Goal: Task Accomplishment & Management: Use online tool/utility

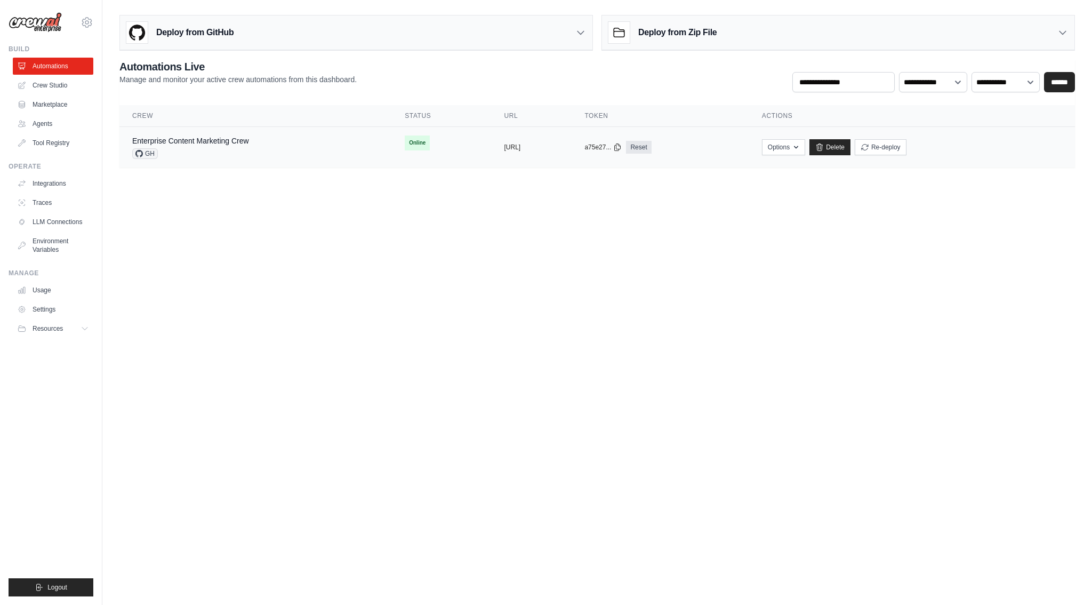
click at [413, 148] on td "Online" at bounding box center [441, 143] width 99 height 32
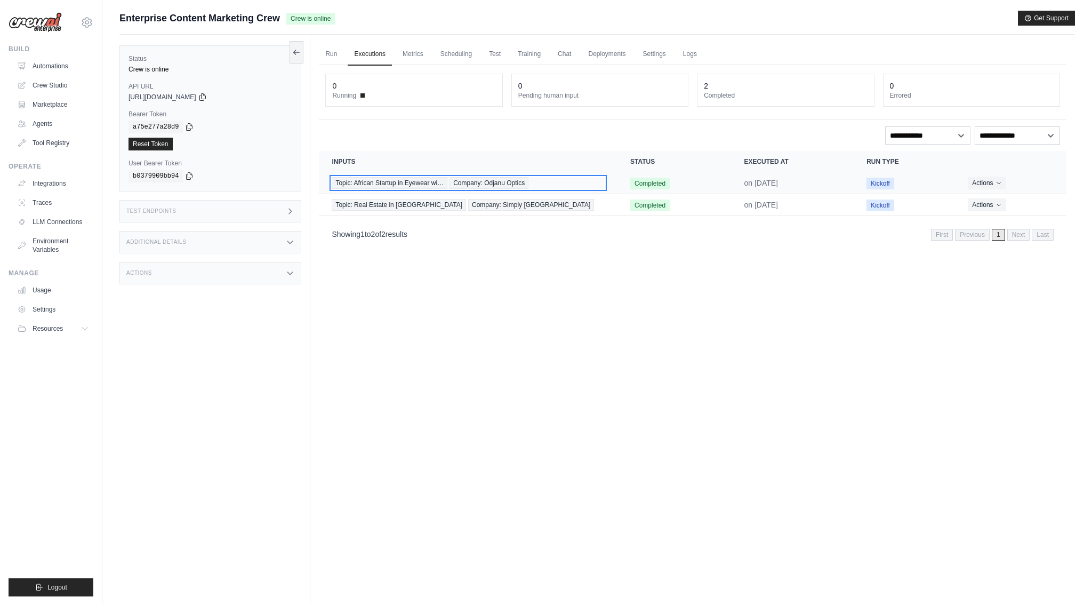
click at [543, 187] on div "Topic: African Startup in Eyewear wi… Company: Odjanu Optics" at bounding box center [468, 183] width 273 height 12
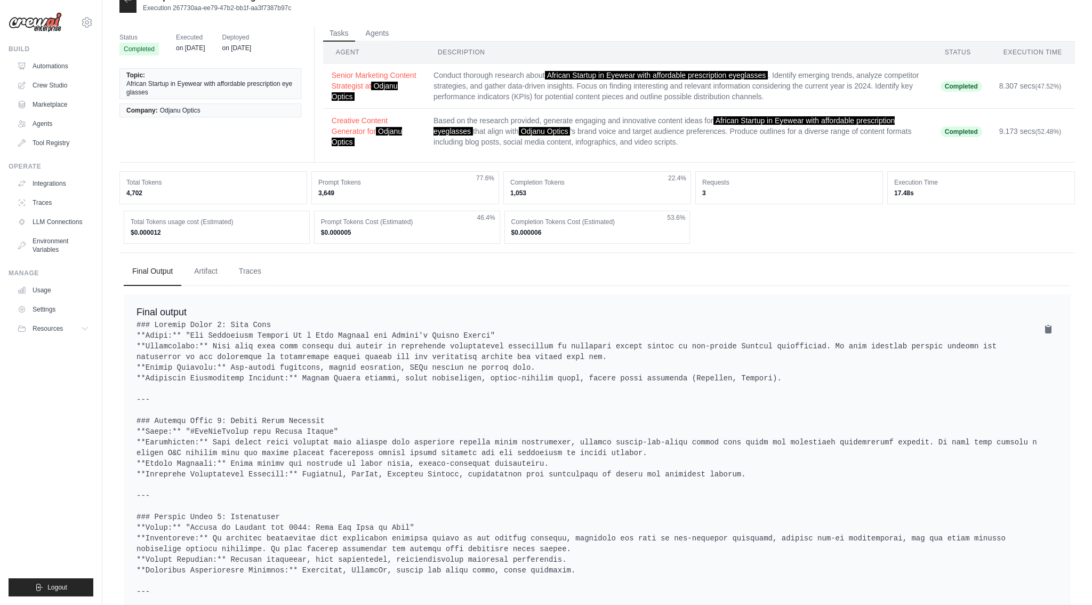
scroll to position [17, 0]
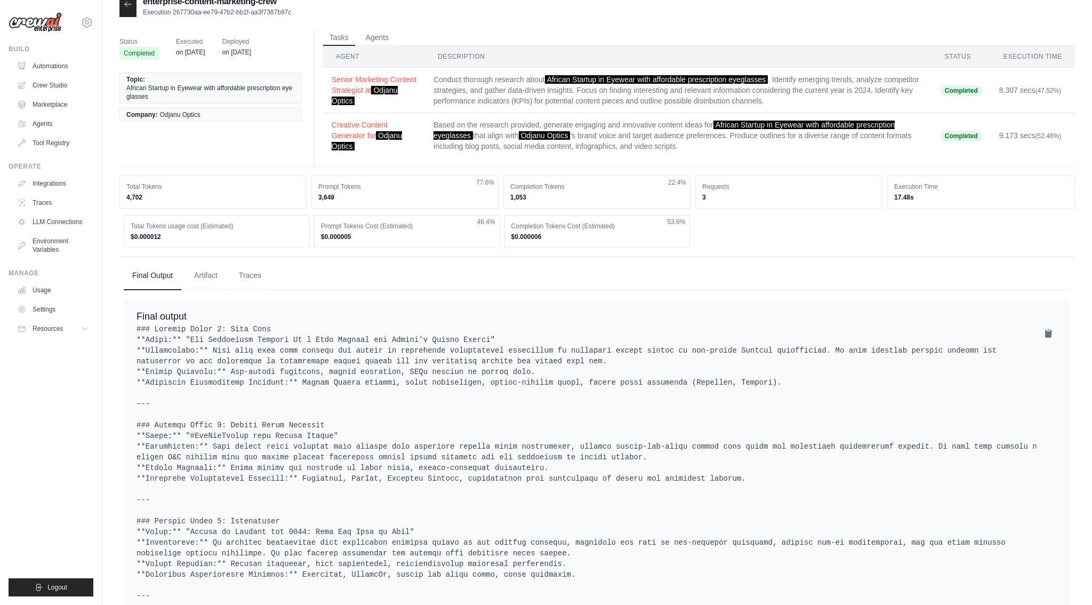
click at [717, 132] on td "Based on the research provided, generate engaging and innovative content ideas …" at bounding box center [678, 135] width 507 height 45
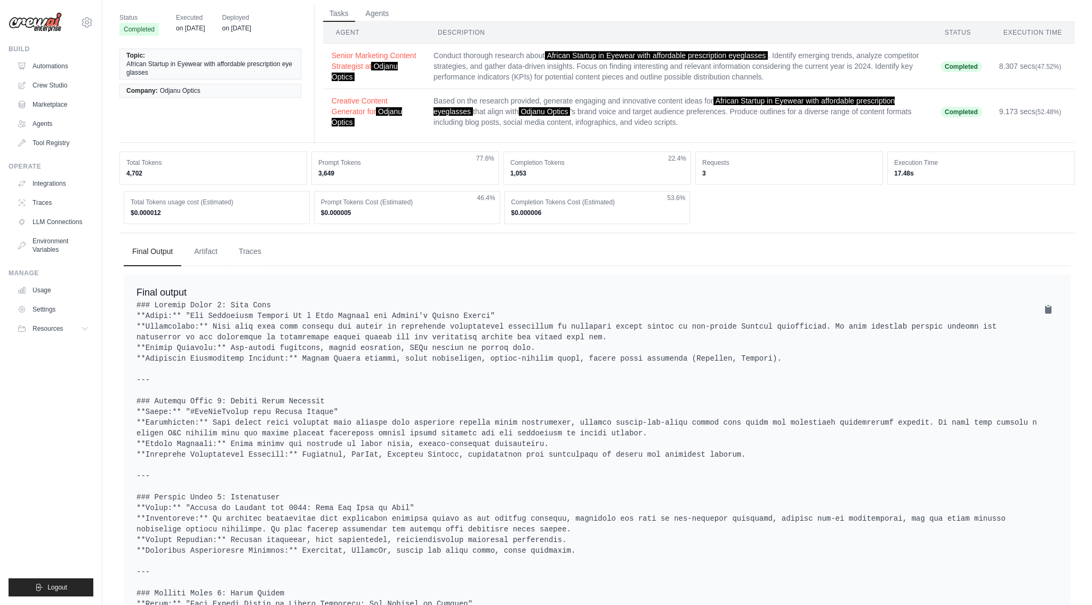
scroll to position [89, 0]
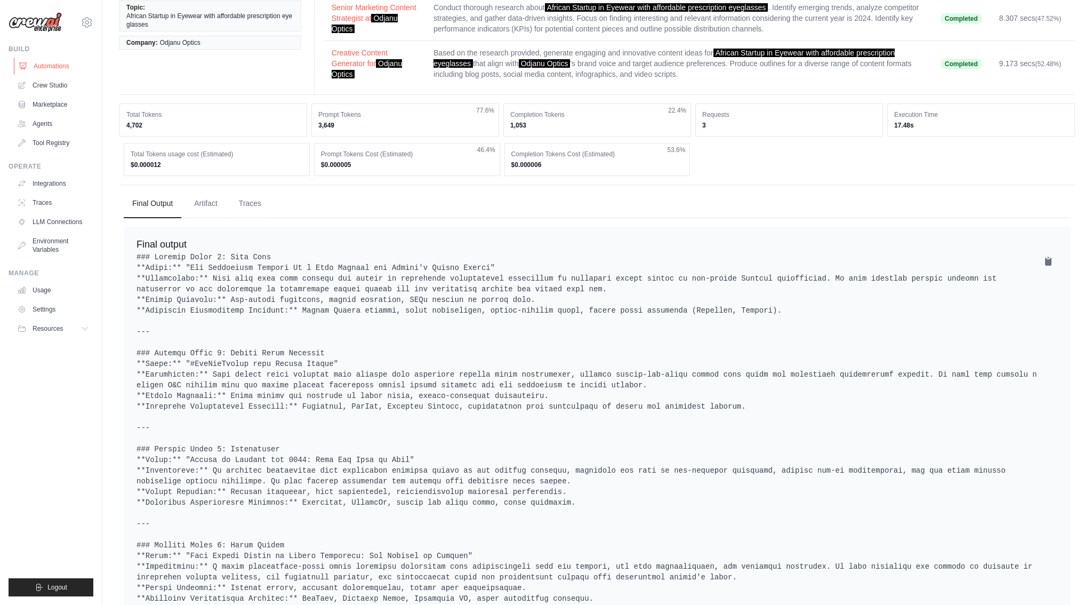
click at [61, 65] on link "Automations" at bounding box center [54, 66] width 81 height 17
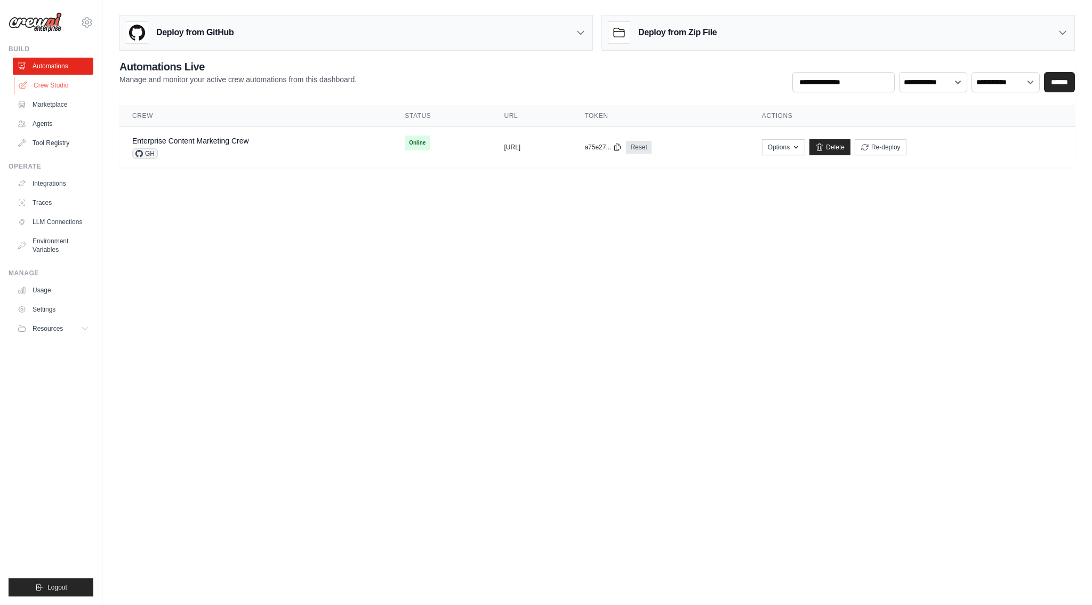
click at [51, 84] on link "Crew Studio" at bounding box center [54, 85] width 81 height 17
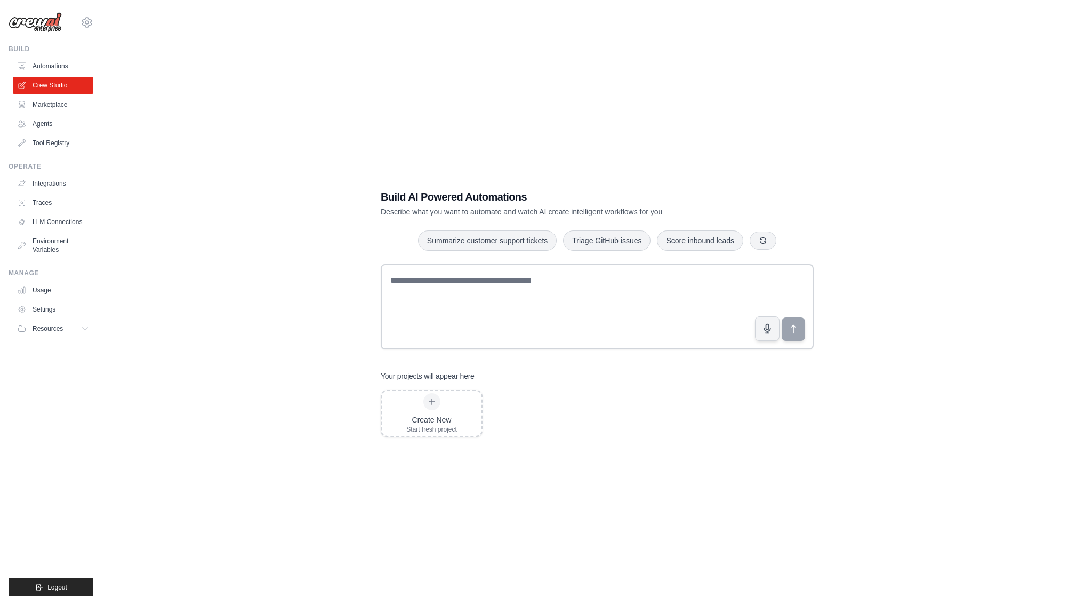
click at [44, 106] on link "Marketplace" at bounding box center [53, 104] width 81 height 17
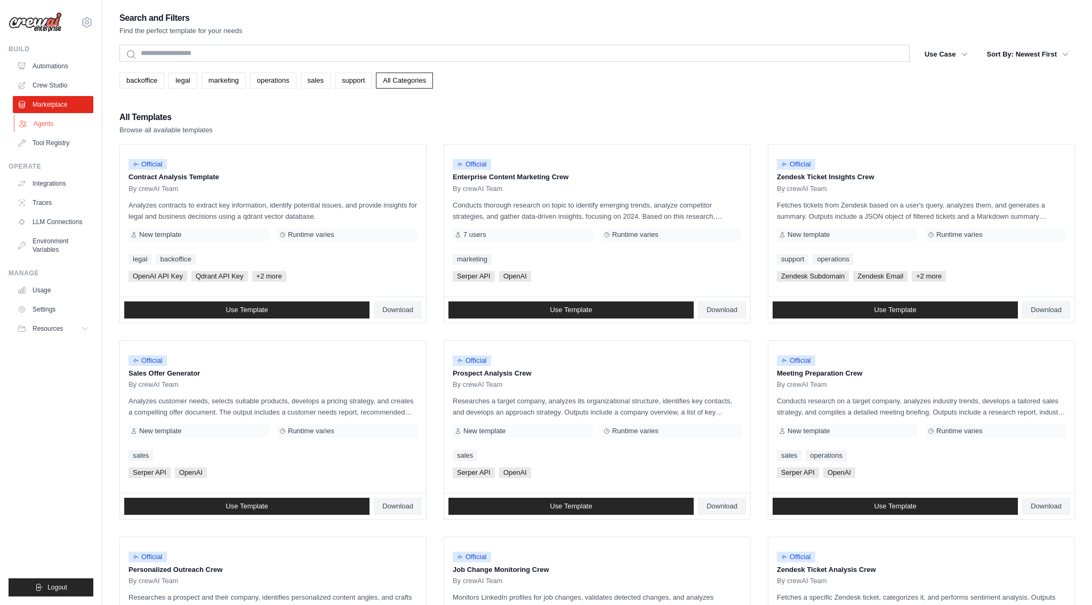
click at [39, 127] on link "Agents" at bounding box center [54, 123] width 81 height 17
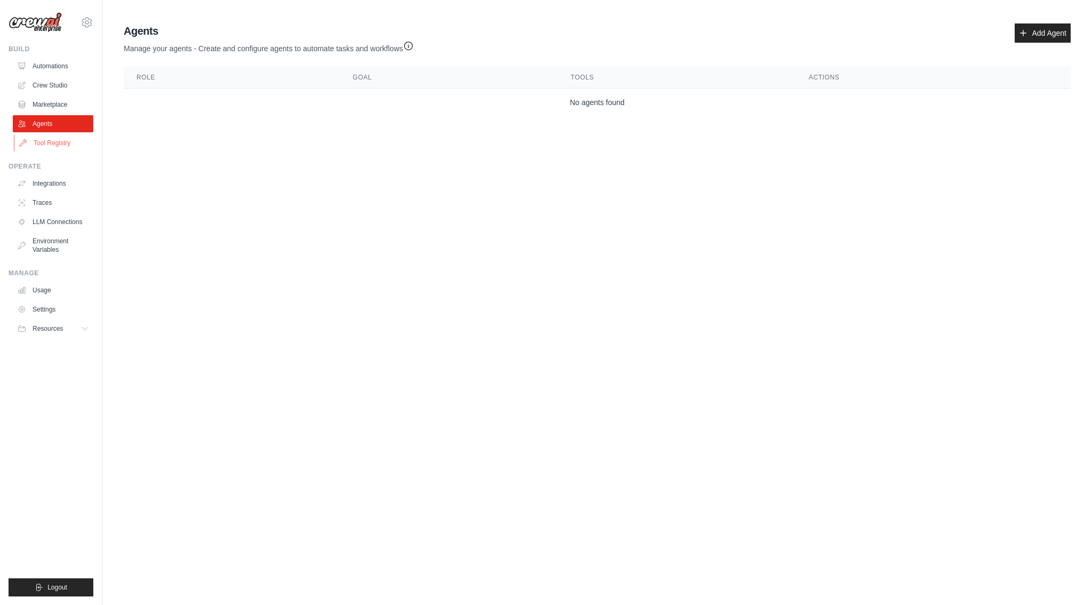
click at [46, 147] on link "Tool Registry" at bounding box center [54, 142] width 81 height 17
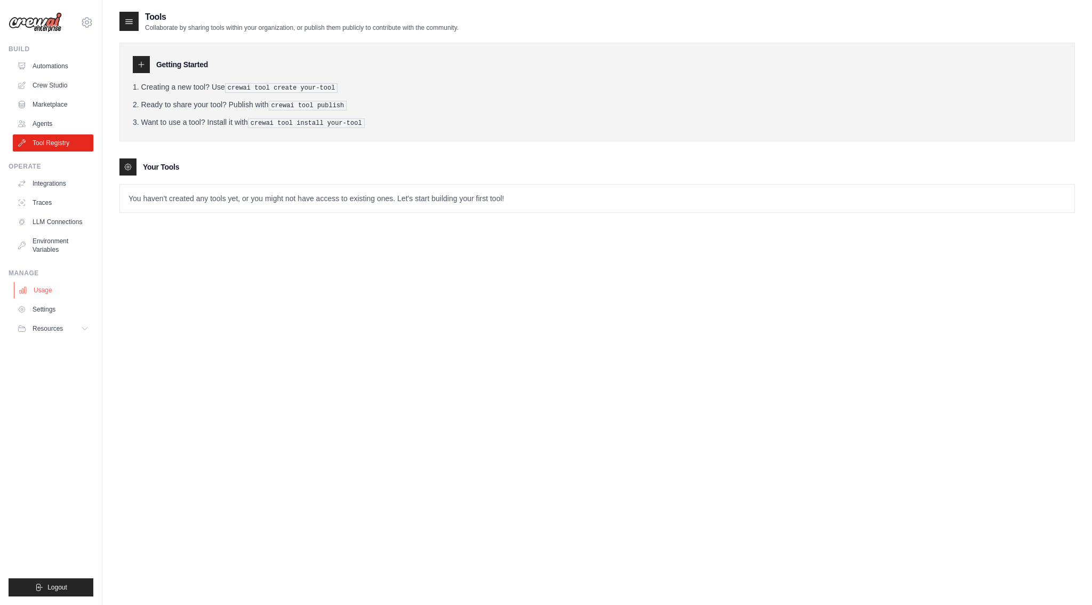
click at [43, 291] on link "Usage" at bounding box center [54, 290] width 81 height 17
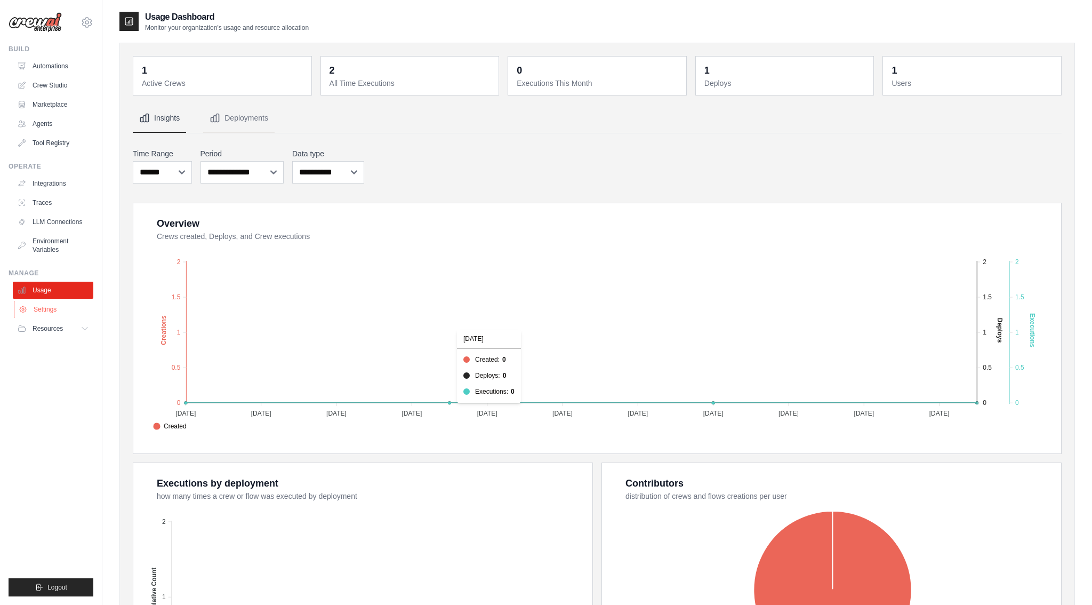
click at [53, 310] on link "Settings" at bounding box center [54, 309] width 81 height 17
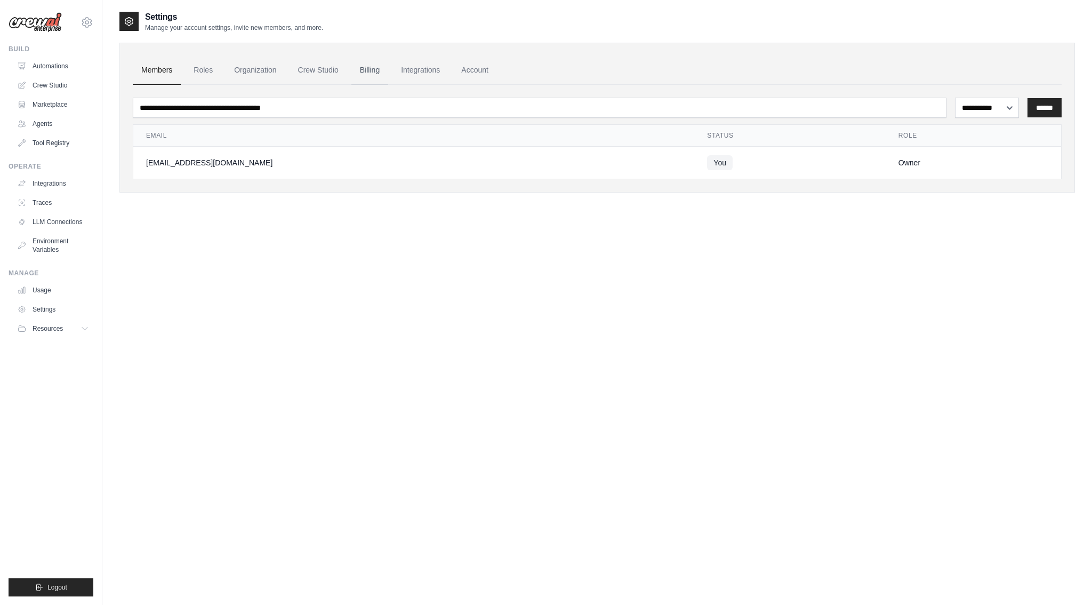
click at [383, 71] on link "Billing" at bounding box center [369, 70] width 37 height 29
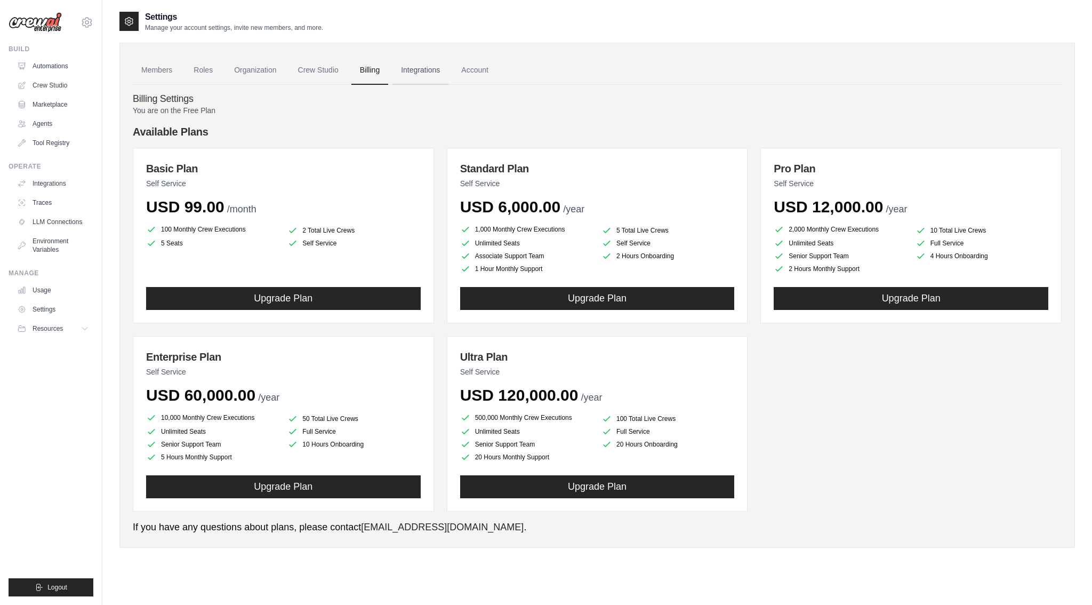
click at [402, 76] on link "Integrations" at bounding box center [421, 70] width 56 height 29
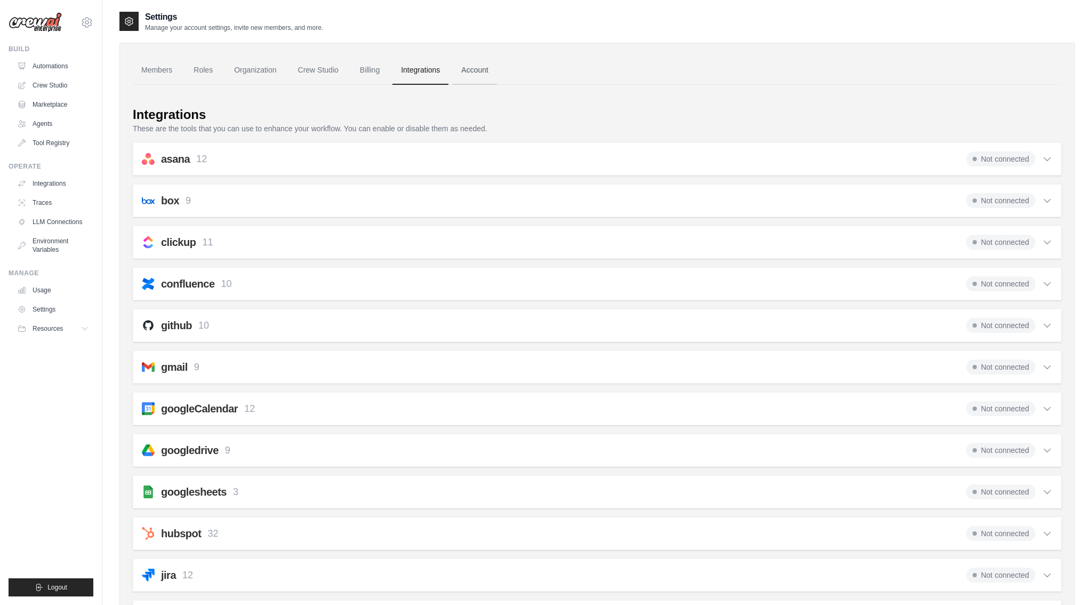
click at [465, 76] on link "Account" at bounding box center [475, 70] width 44 height 29
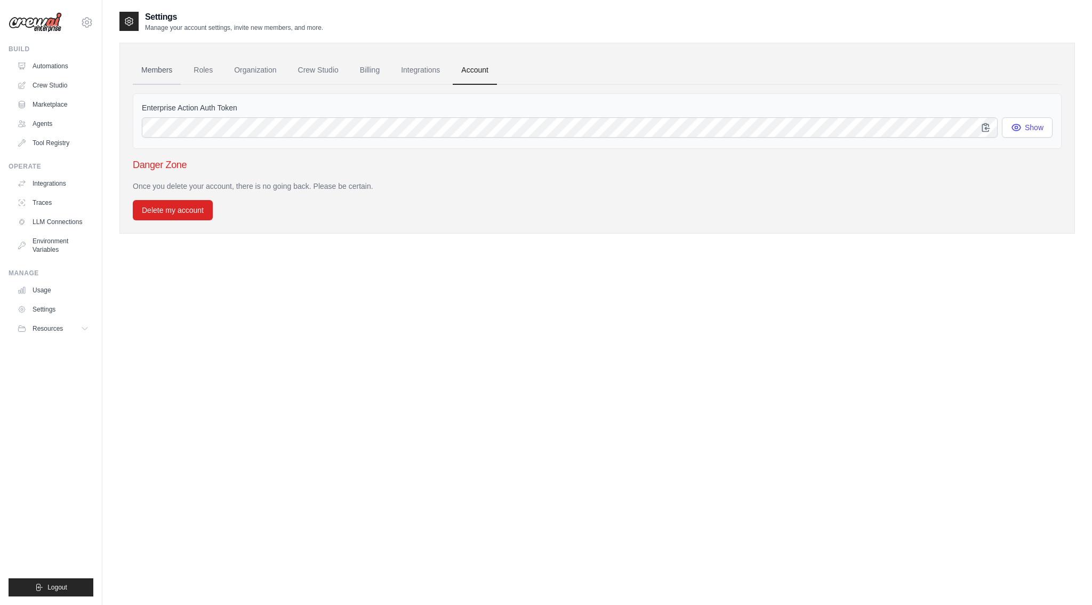
click at [159, 68] on link "Members" at bounding box center [157, 70] width 48 height 29
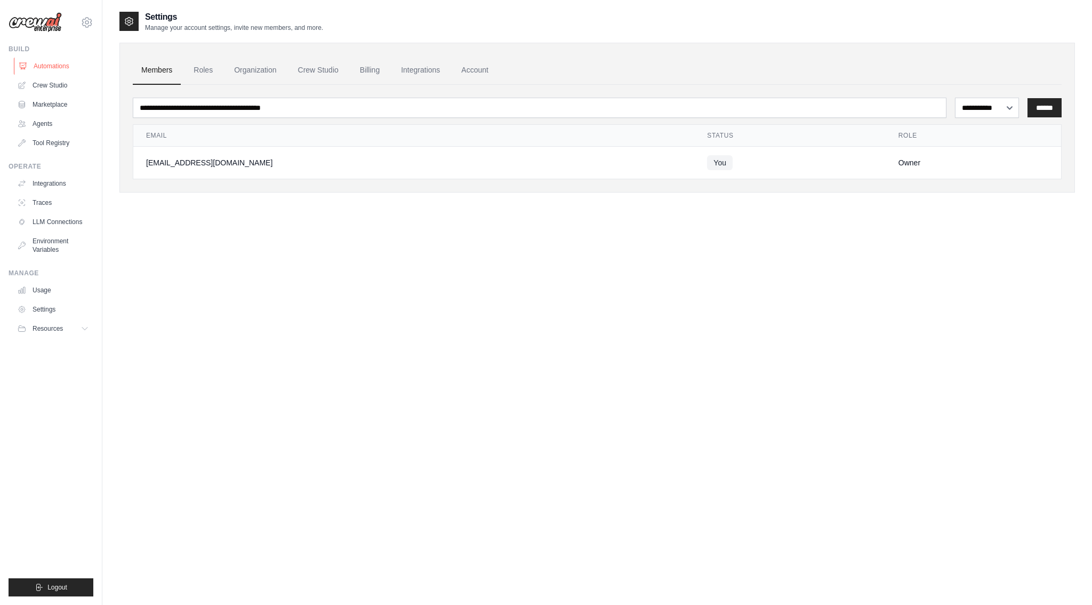
click at [54, 66] on link "Automations" at bounding box center [54, 66] width 81 height 17
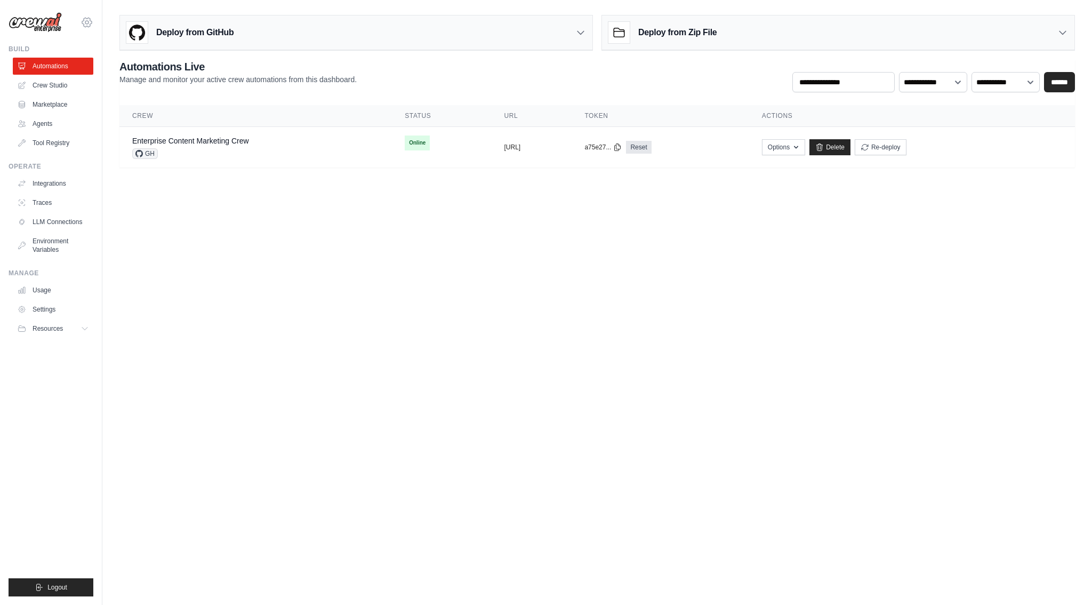
click at [85, 22] on icon at bounding box center [86, 22] width 3 height 3
click at [805, 150] on button "Options" at bounding box center [783, 147] width 43 height 16
click at [572, 140] on td "copied https://enterprise-content-marketin" at bounding box center [532, 147] width 81 height 41
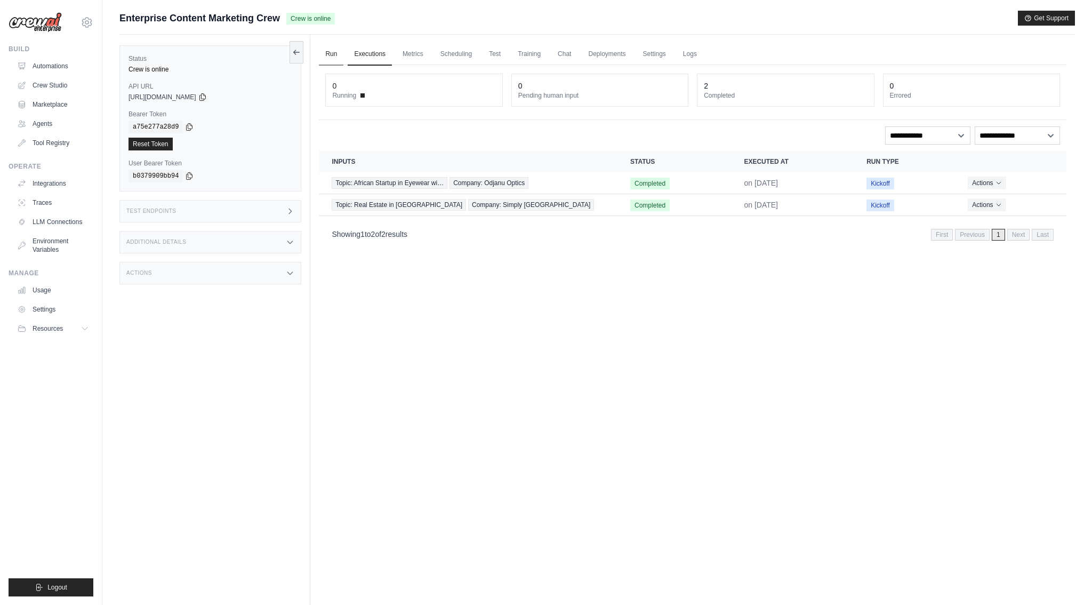
click at [340, 60] on link "Run" at bounding box center [331, 54] width 25 height 22
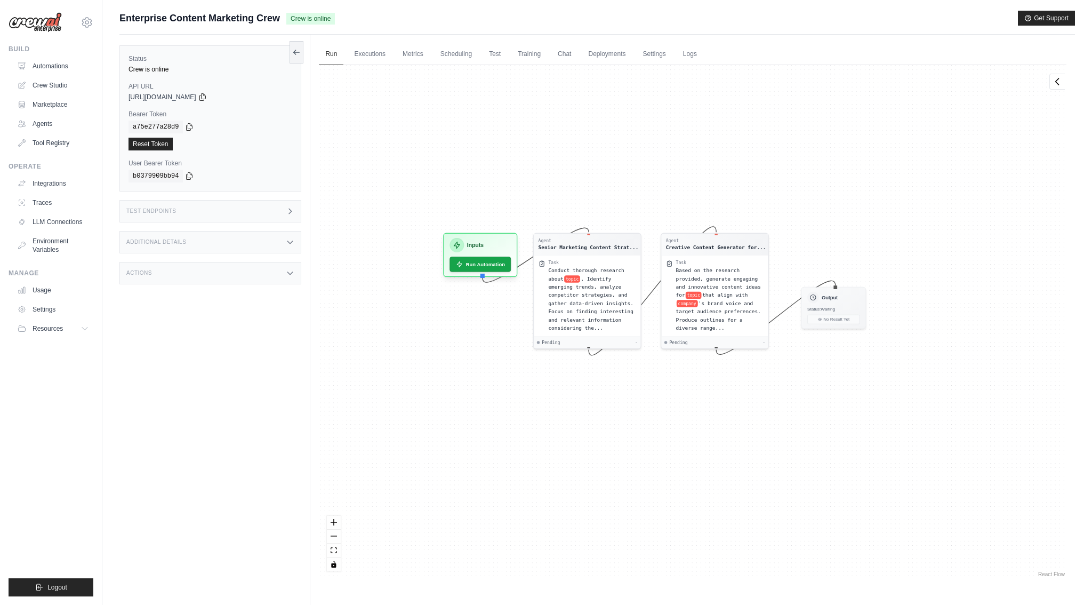
click at [482, 166] on div "Agent Senior Marketing Content Strat... Task Conduct thorough research about to…" at bounding box center [693, 322] width 748 height 514
click at [566, 338] on div "Pending -" at bounding box center [587, 341] width 101 height 6
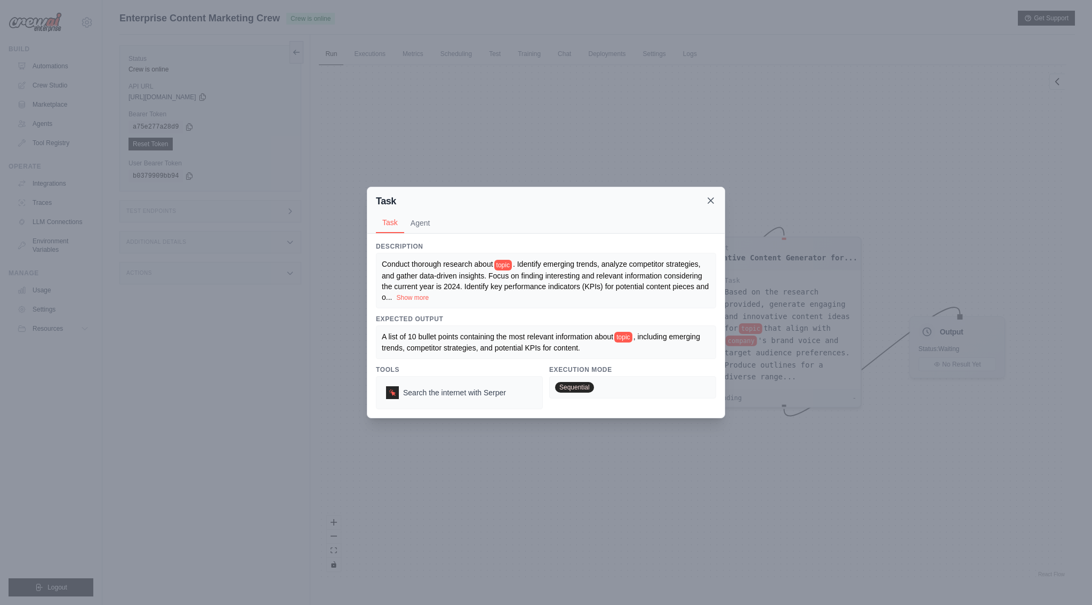
click at [707, 203] on icon at bounding box center [711, 200] width 11 height 11
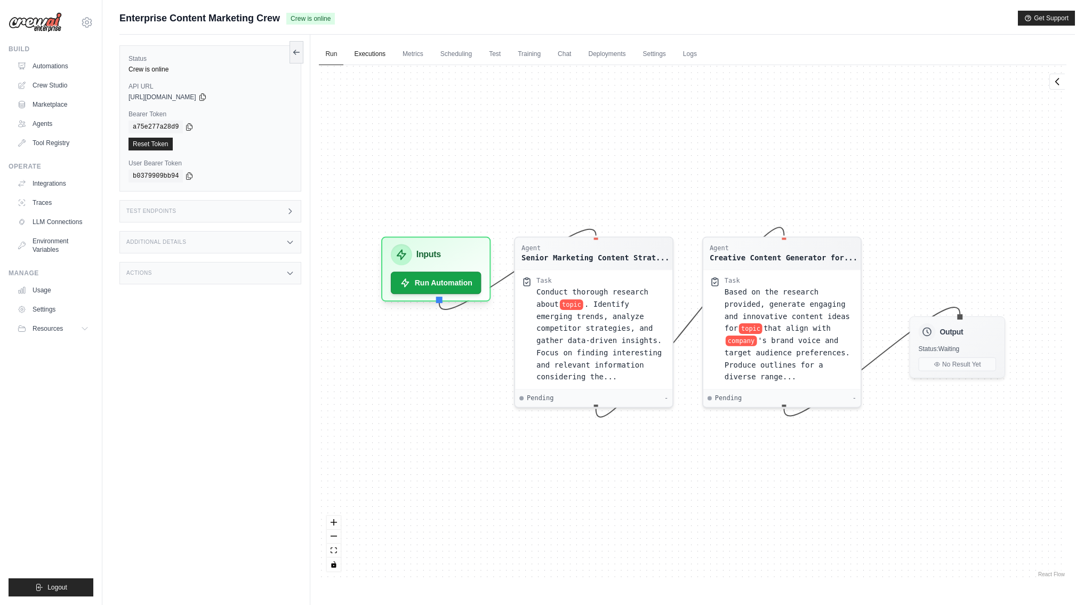
click at [385, 55] on link "Executions" at bounding box center [370, 54] width 44 height 22
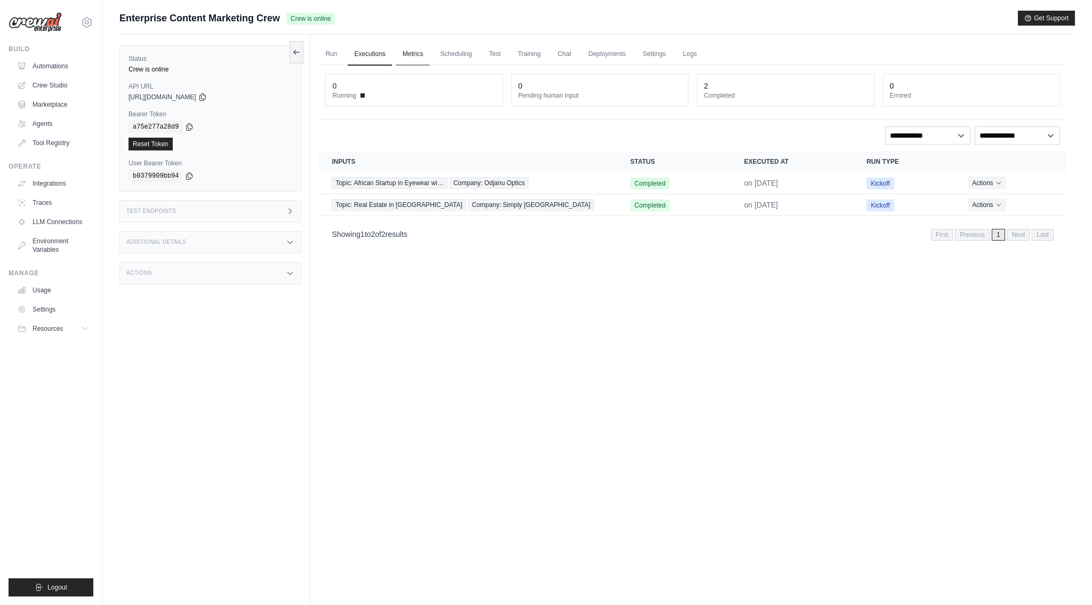
click at [410, 59] on link "Metrics" at bounding box center [413, 54] width 34 height 22
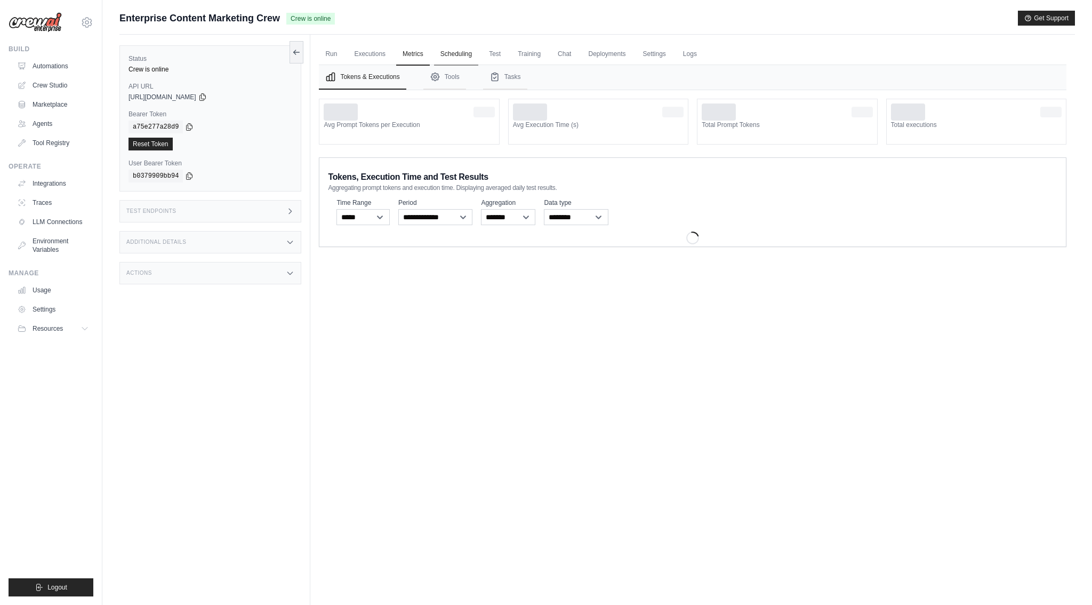
click at [443, 59] on link "Scheduling" at bounding box center [456, 54] width 44 height 22
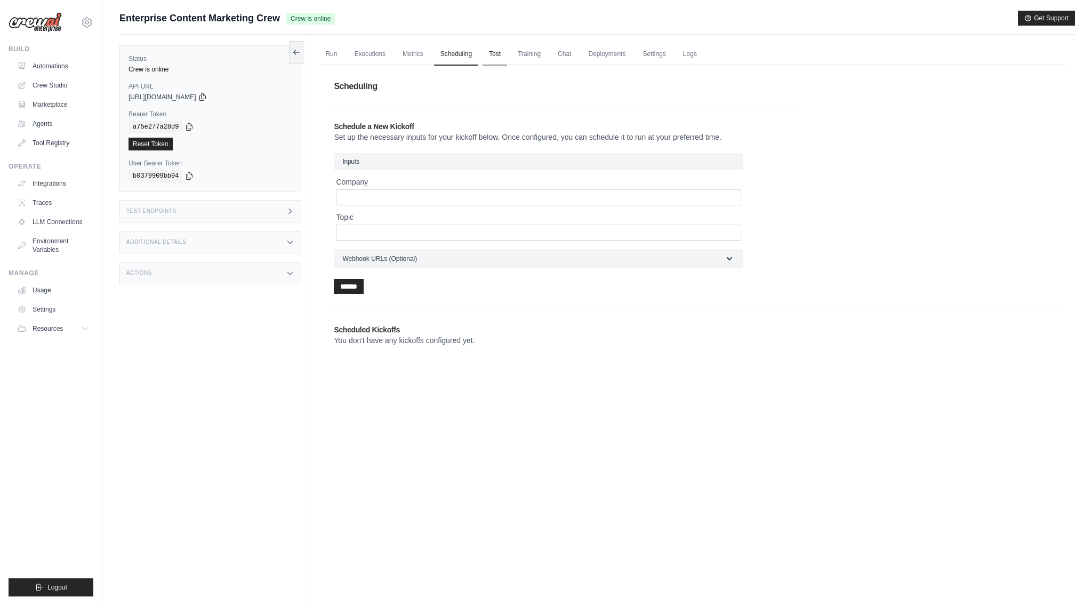
click at [493, 59] on link "Test" at bounding box center [495, 54] width 25 height 22
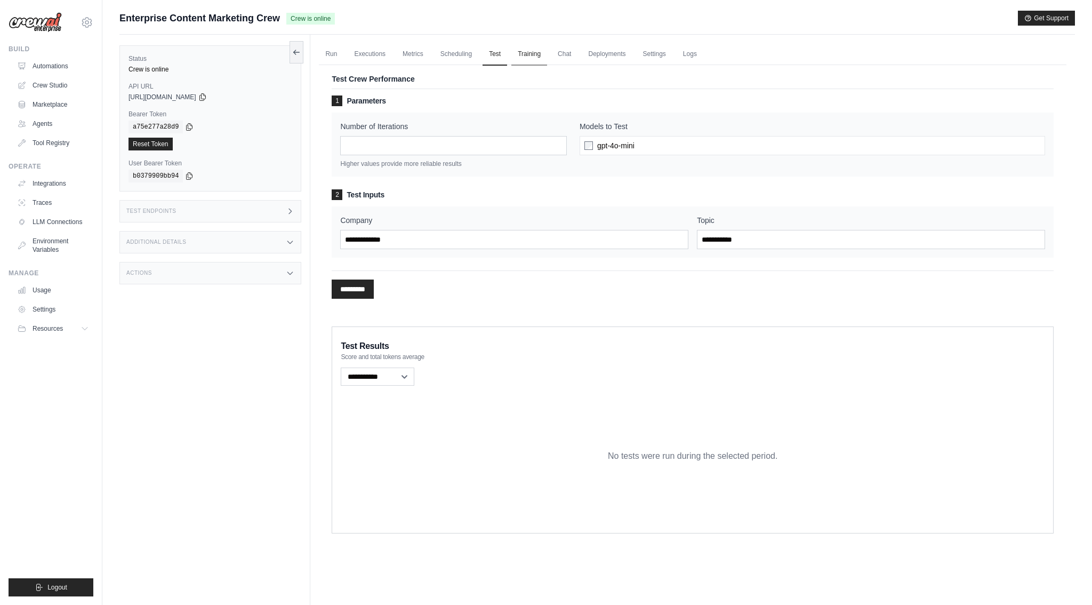
click at [520, 60] on link "Training" at bounding box center [529, 54] width 36 height 22
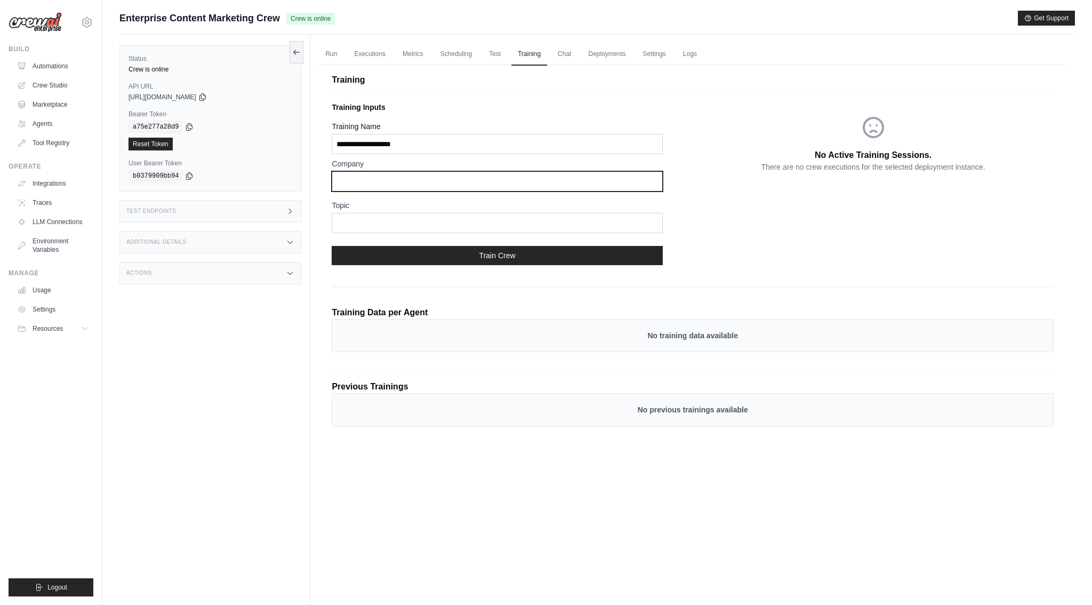
click at [348, 188] on input "text" at bounding box center [497, 181] width 331 height 20
click at [671, 177] on div "Company Topic" at bounding box center [512, 197] width 361 height 79
click at [646, 178] on input "text" at bounding box center [497, 181] width 331 height 20
click at [697, 166] on div "No Active Training Sessions. There are no crew executions for the selected depl…" at bounding box center [873, 144] width 361 height 92
click at [568, 62] on link "Chat" at bounding box center [564, 54] width 26 height 22
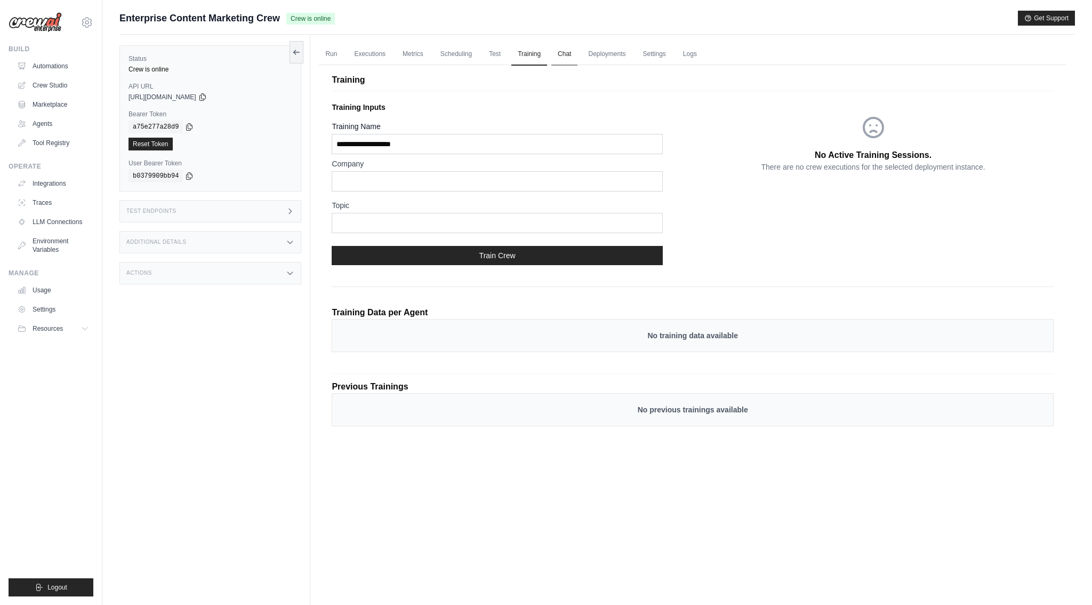
click at [565, 53] on link "Chat" at bounding box center [564, 54] width 26 height 22
